Goal: Check status: Check status

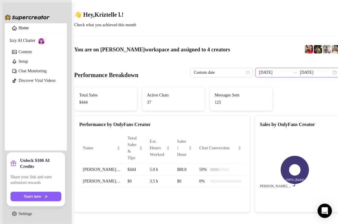
click at [265, 69] on input "[DATE]" at bounding box center [274, 72] width 31 height 7
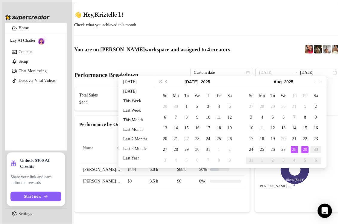
click at [294, 147] on div "28" at bounding box center [293, 149] width 7 height 7
type input "[DATE]"
click at [307, 147] on div "29" at bounding box center [304, 149] width 7 height 7
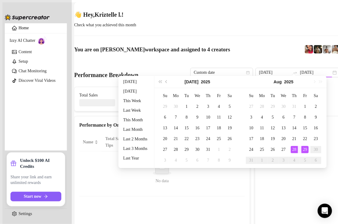
type input "[DATE]"
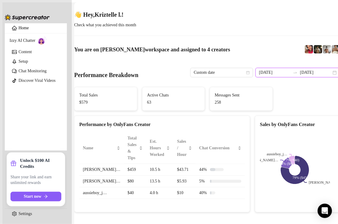
click at [265, 69] on input "[DATE]" at bounding box center [274, 72] width 31 height 7
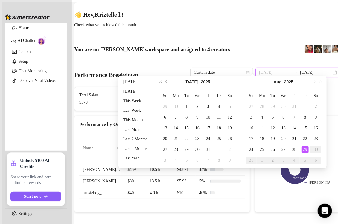
type input "[DATE]"
click at [306, 150] on div "29" at bounding box center [304, 149] width 7 height 7
type input "[DATE]"
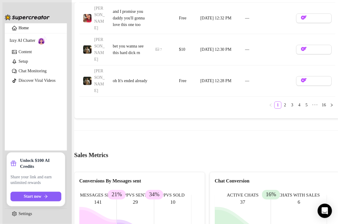
scroll to position [1068, 0]
